Goal: Transaction & Acquisition: Purchase product/service

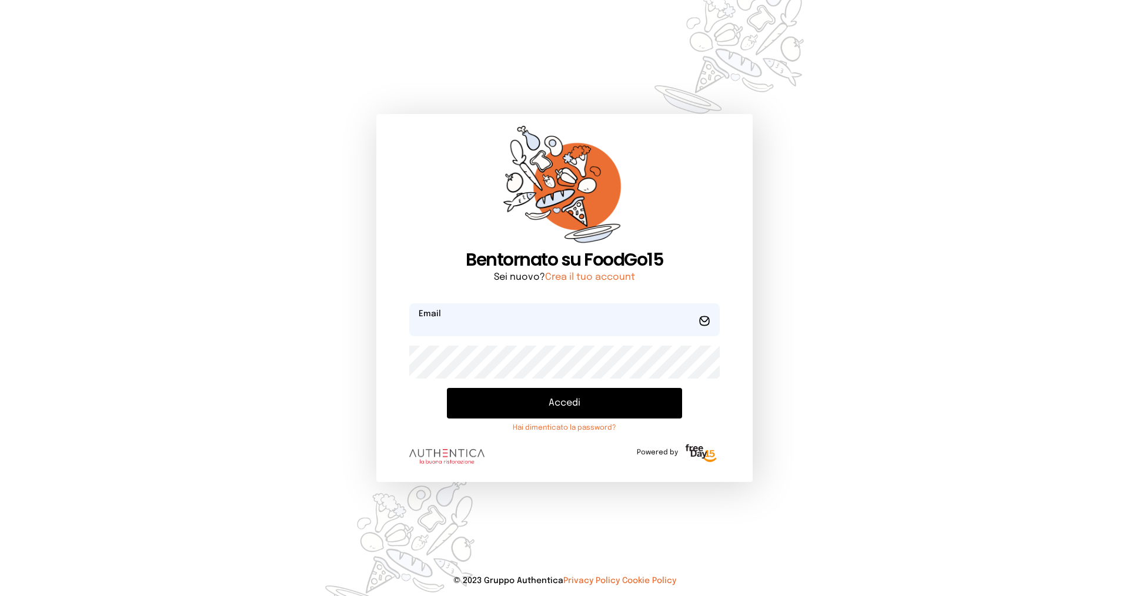
type input "**********"
click at [562, 402] on button "Accedi" at bounding box center [564, 403] width 235 height 31
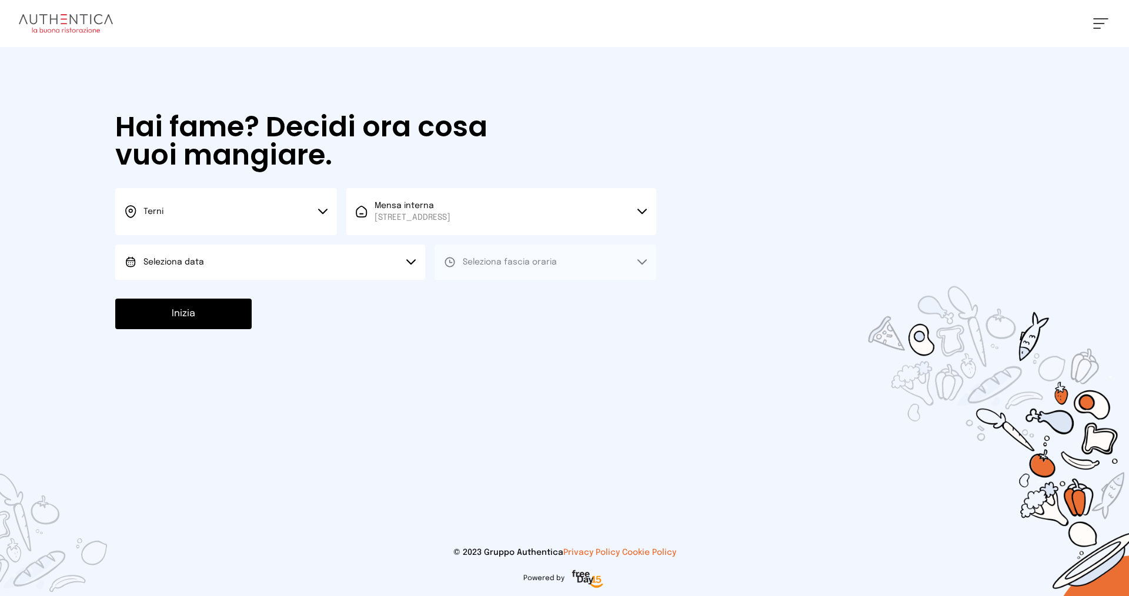
click at [182, 266] on span "Seleziona data" at bounding box center [174, 262] width 61 height 8
click at [189, 298] on span "[DATE], [DATE]" at bounding box center [173, 295] width 58 height 12
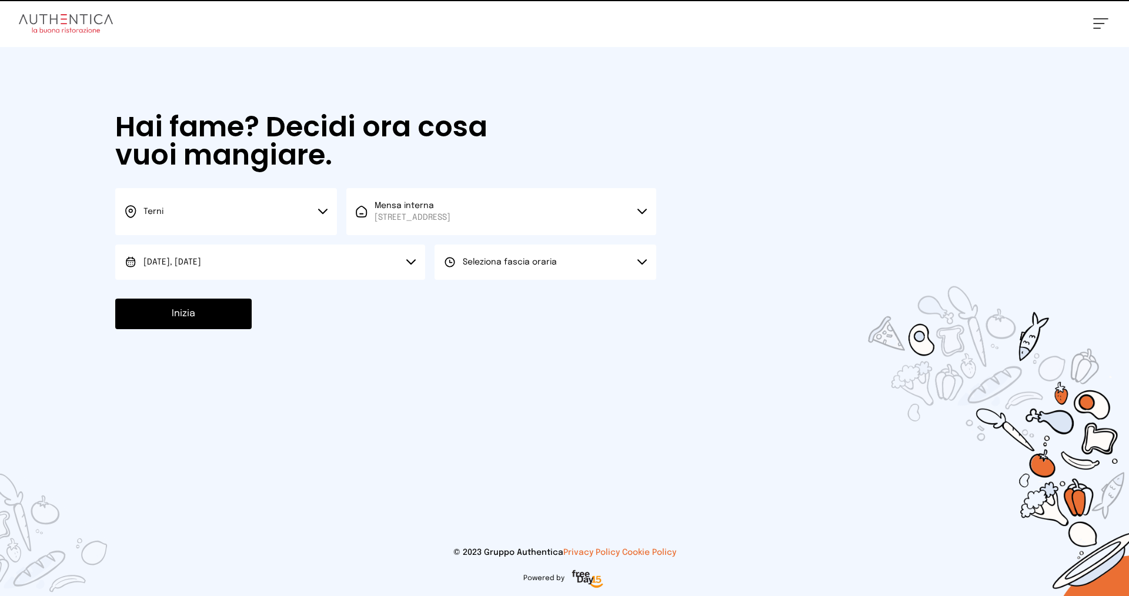
click at [520, 257] on span "Seleziona fascia oraria" at bounding box center [510, 262] width 94 height 12
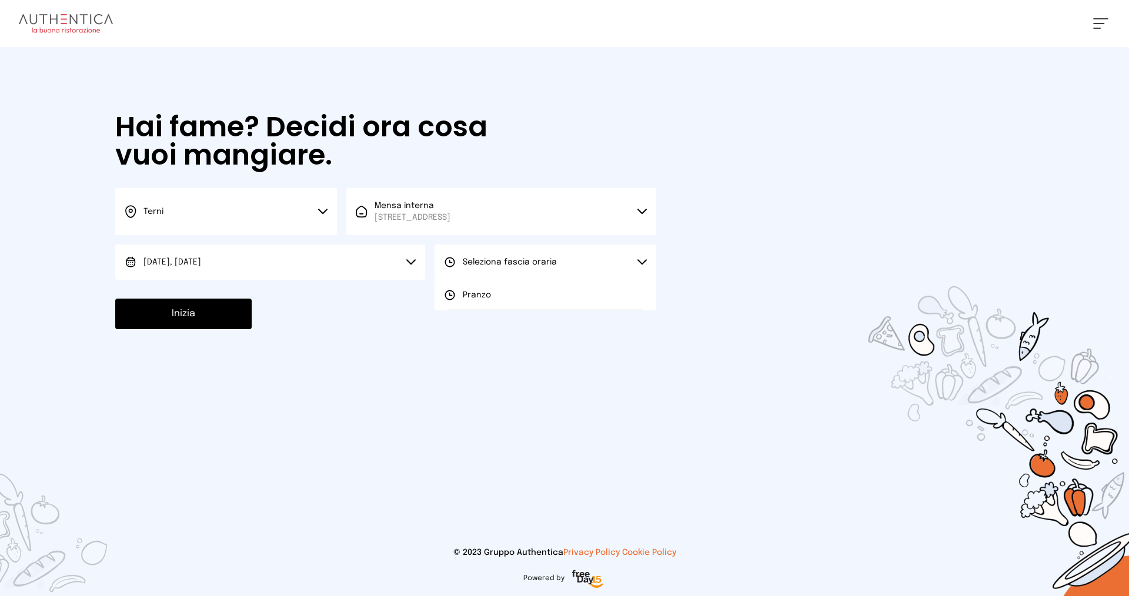
click at [461, 290] on li "Pranzo" at bounding box center [546, 295] width 222 height 31
click at [164, 307] on div "Hai fame? Decidi ora cosa vuoi mangiare. Terni Scegli la città [GEOGRAPHIC_DATA…" at bounding box center [386, 221] width 565 height 348
click at [172, 313] on button "Inizia" at bounding box center [183, 314] width 136 height 31
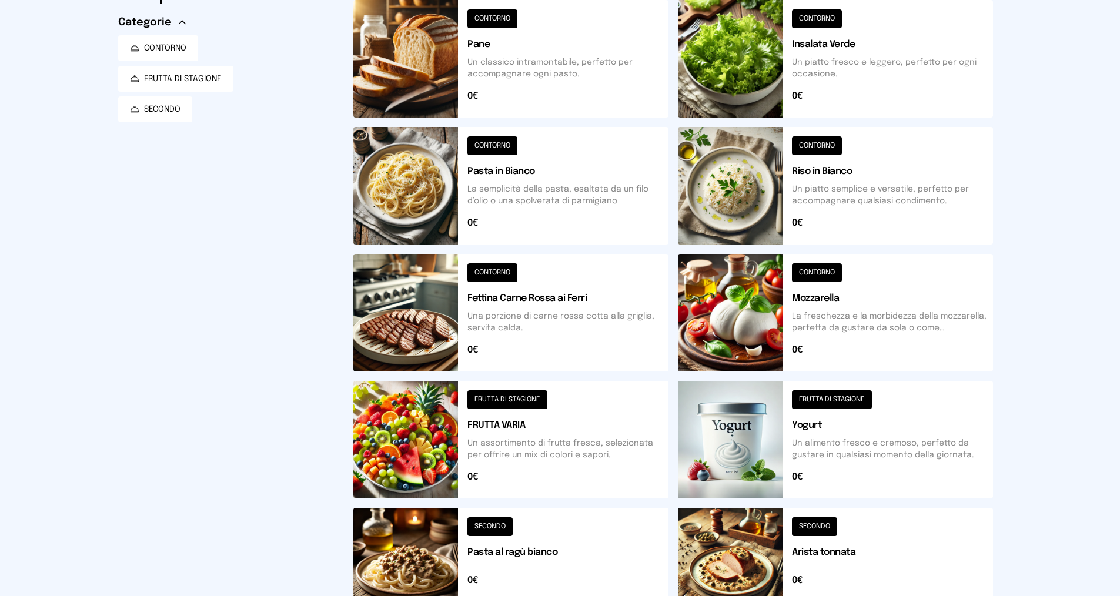
scroll to position [176, 0]
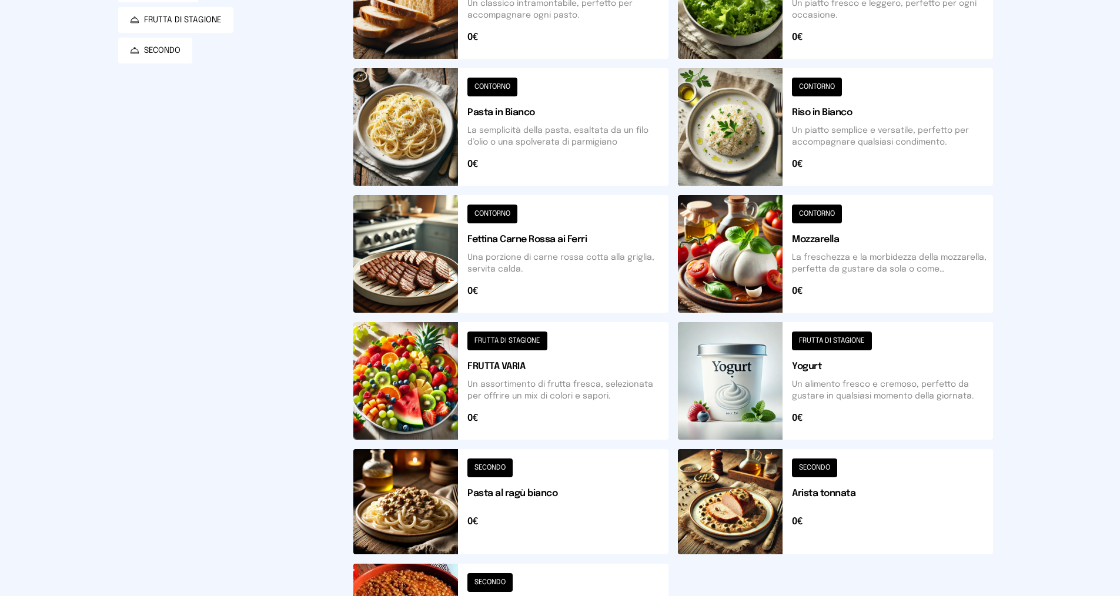
click at [920, 495] on button at bounding box center [835, 501] width 315 height 105
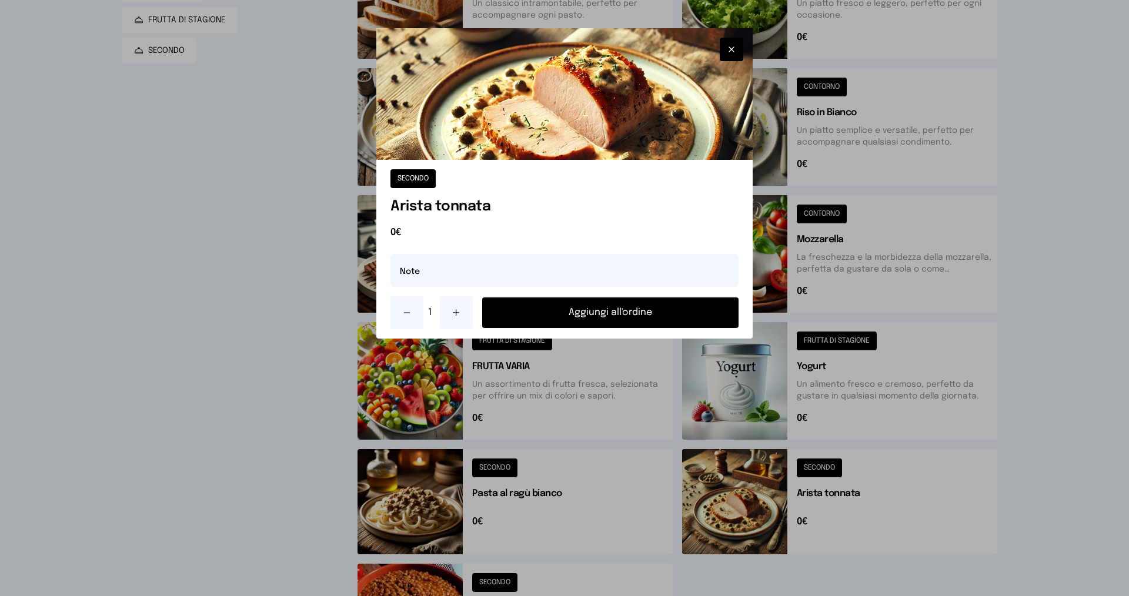
click at [612, 306] on button "Aggiungi all'ordine" at bounding box center [610, 313] width 256 height 31
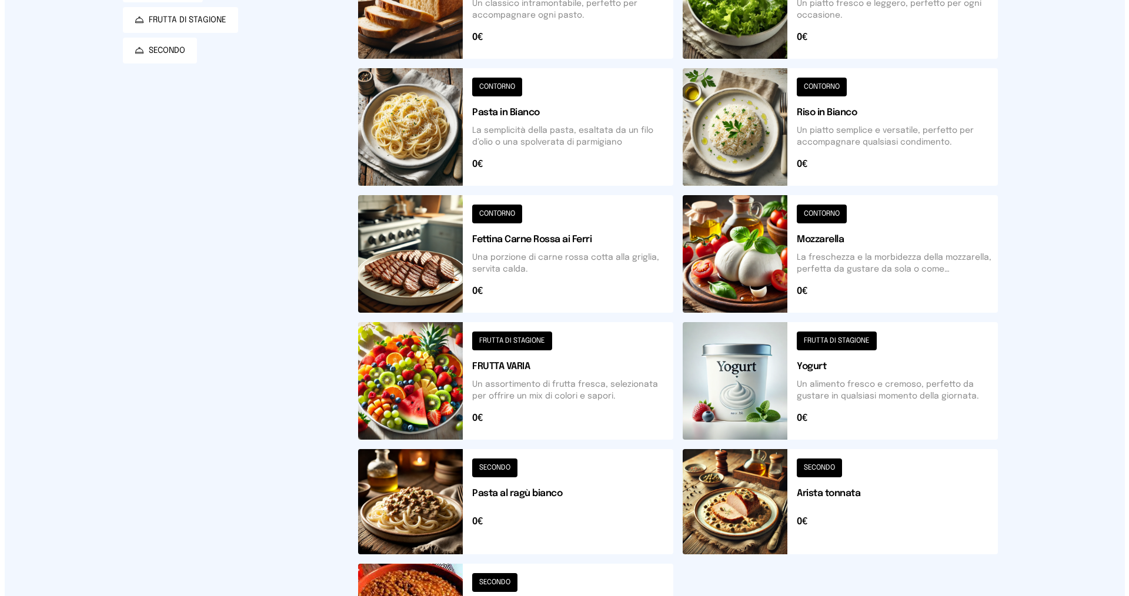
scroll to position [0, 0]
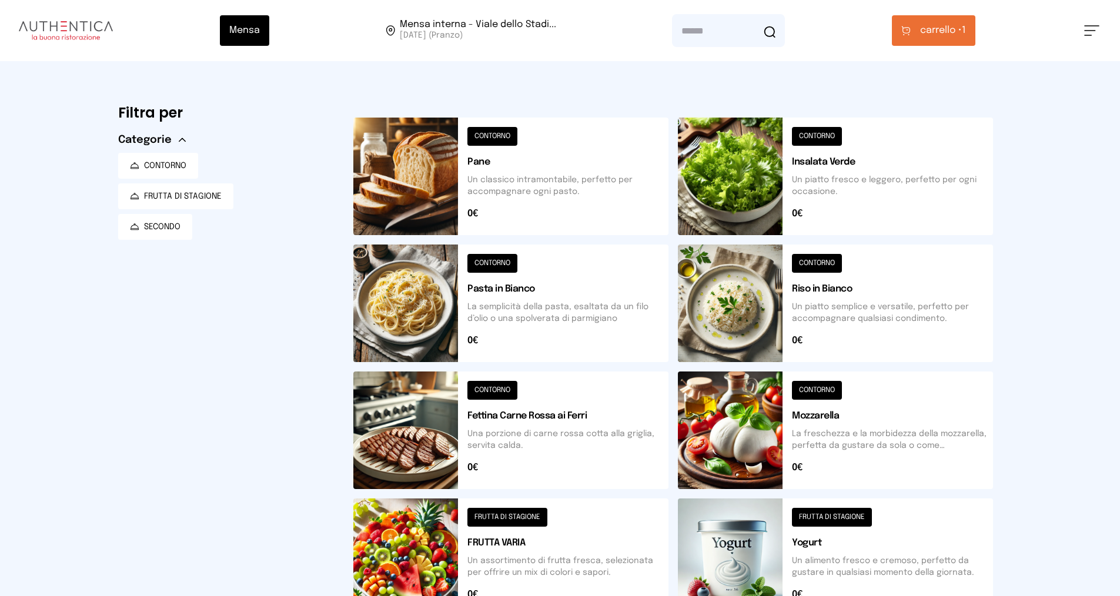
click at [938, 26] on span "carrello •" at bounding box center [941, 31] width 42 height 14
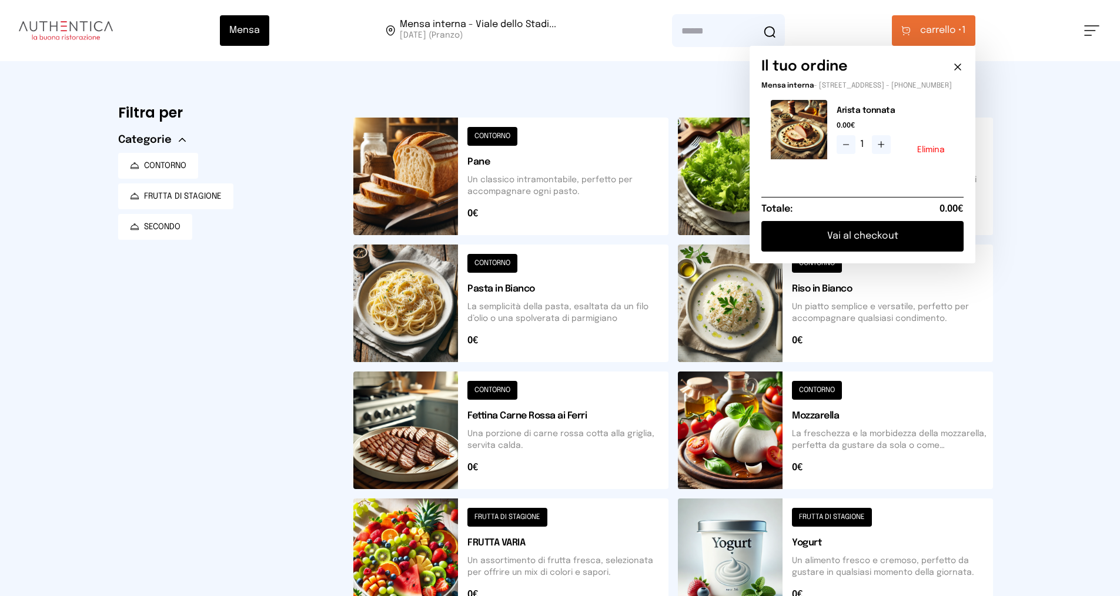
click at [855, 245] on button "Vai al checkout" at bounding box center [863, 236] width 202 height 31
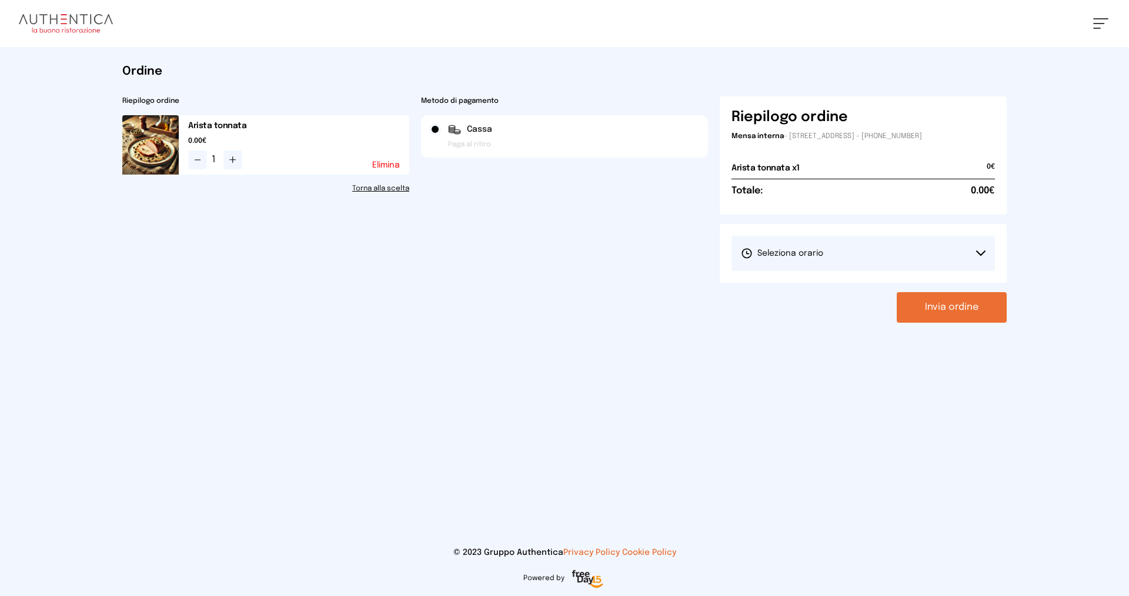
click at [889, 256] on button "Seleziona orario" at bounding box center [863, 253] width 263 height 35
click at [806, 288] on span "1° Turno (13:00 - 15:00)" at bounding box center [785, 287] width 89 height 12
click at [948, 312] on button "Invia ordine" at bounding box center [952, 307] width 110 height 31
